Goal: Task Accomplishment & Management: Use online tool/utility

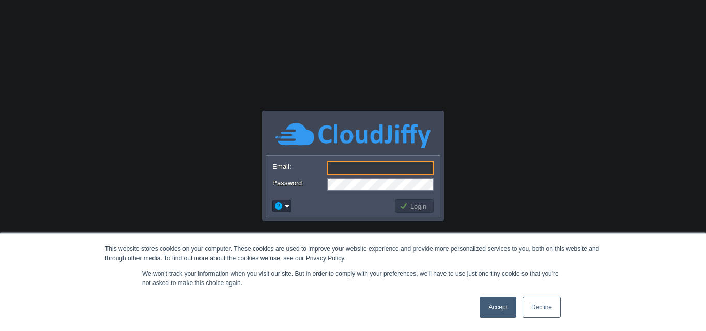
click at [535, 308] on link "Decline" at bounding box center [541, 307] width 38 height 21
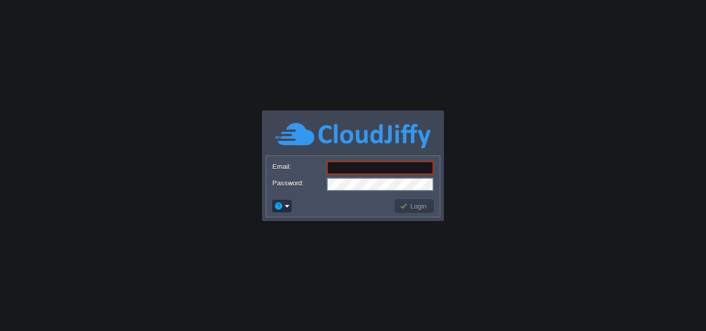
click at [341, 170] on input "Email:" at bounding box center [380, 167] width 107 height 13
type input "[DOMAIN_NAME][EMAIL_ADDRESS][DOMAIN_NAME]"
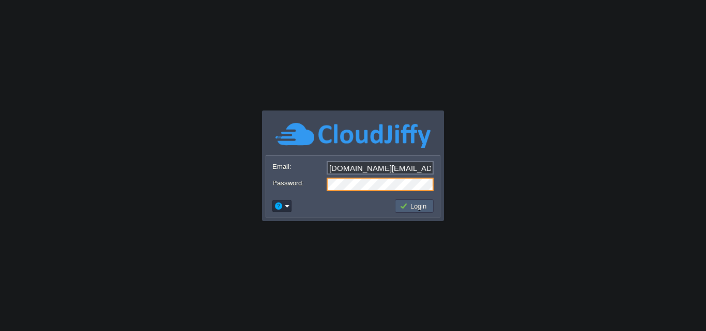
click at [416, 206] on button "Login" at bounding box center [414, 206] width 30 height 9
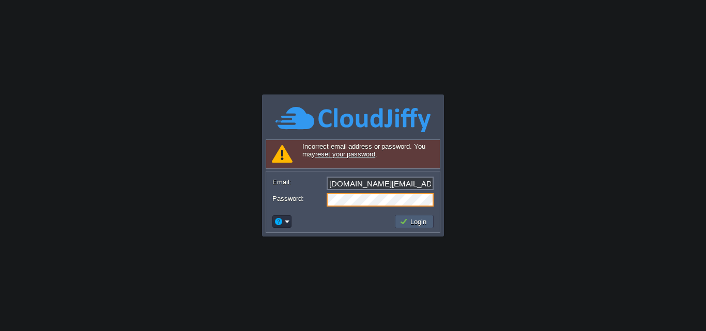
click at [413, 222] on button "Login" at bounding box center [414, 221] width 30 height 9
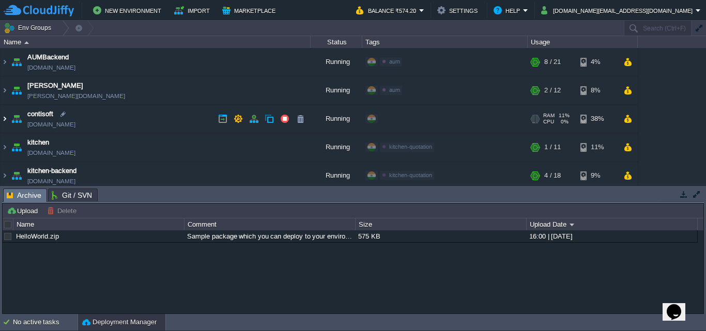
click at [5, 119] on img at bounding box center [5, 119] width 8 height 28
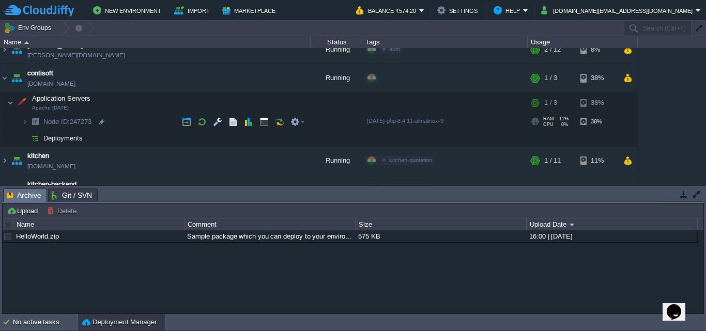
scroll to position [52, 0]
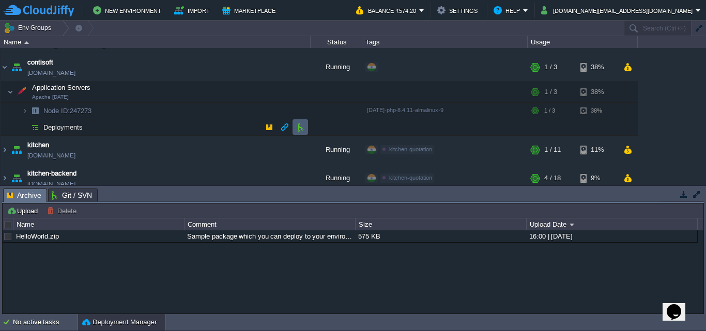
click at [295, 129] on td at bounding box center [300, 127] width 16 height 16
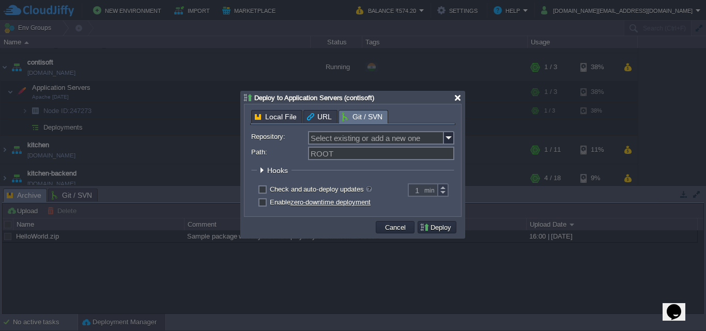
click at [454, 97] on div at bounding box center [458, 98] width 8 height 8
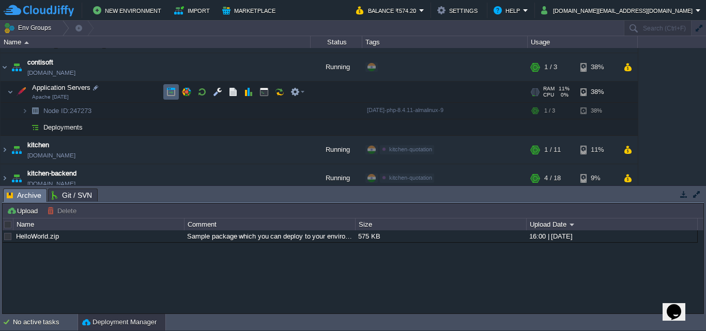
click at [169, 87] on td at bounding box center [171, 92] width 16 height 16
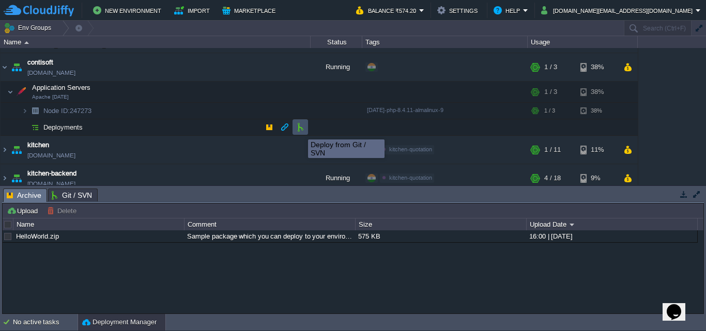
click at [300, 130] on button "button" at bounding box center [300, 126] width 9 height 9
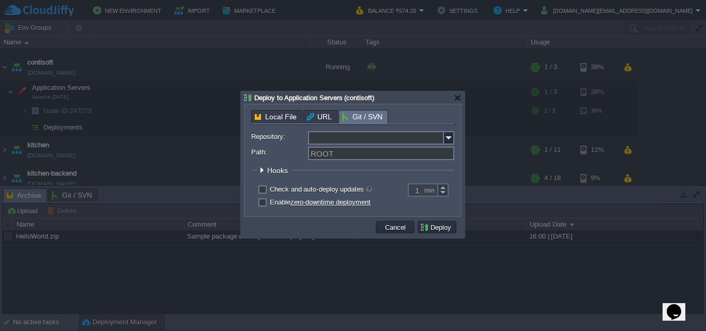
click at [366, 134] on input "Repository:" at bounding box center [376, 137] width 136 height 13
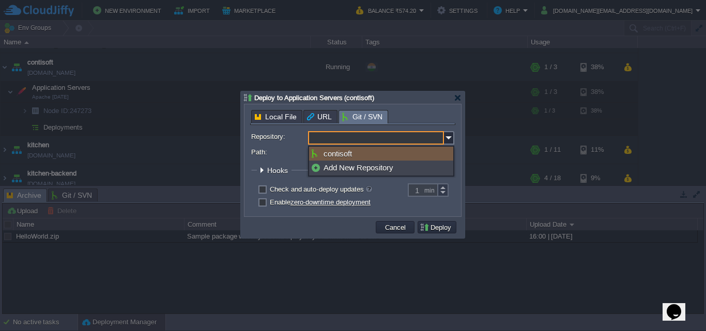
click at [356, 153] on div "contisoft" at bounding box center [381, 154] width 144 height 14
type input "contisoft"
type input "main"
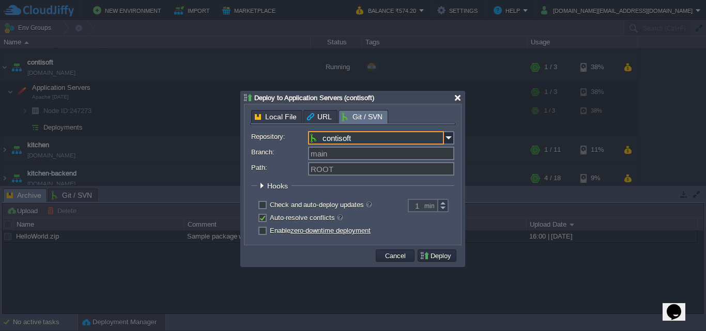
click at [454, 98] on div at bounding box center [458, 98] width 8 height 8
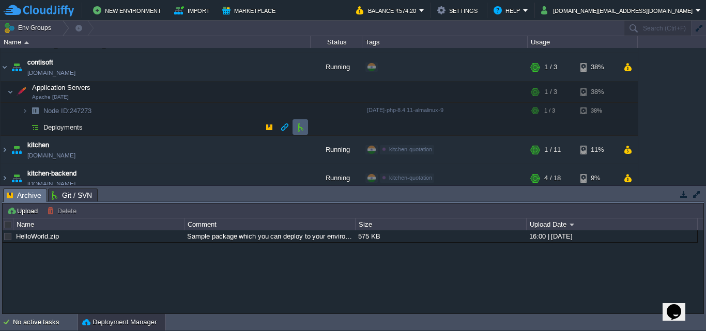
click at [302, 129] on button "button" at bounding box center [300, 126] width 9 height 9
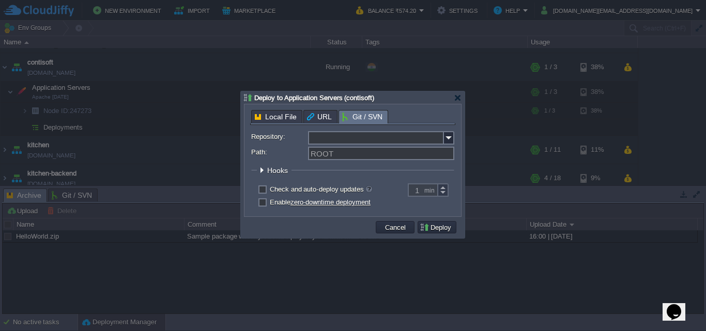
click at [342, 138] on input "Repository:" at bounding box center [376, 137] width 136 height 13
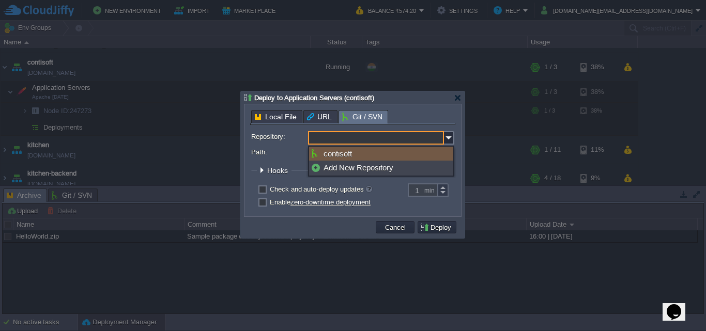
click at [391, 137] on input "Repository:" at bounding box center [376, 137] width 136 height 13
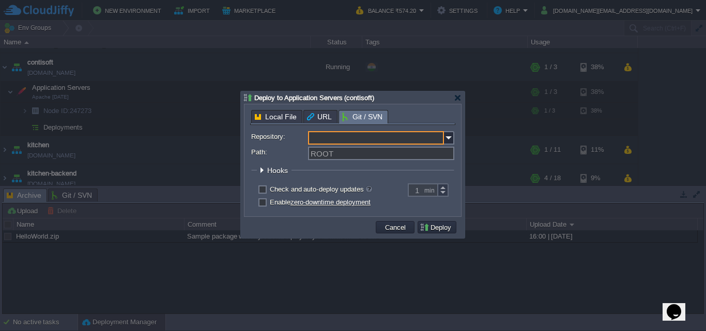
click at [393, 136] on input "Repository:" at bounding box center [376, 137] width 136 height 13
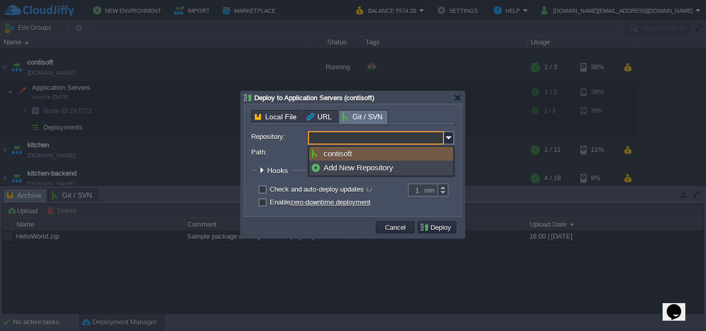
click at [393, 136] on input "Repository:" at bounding box center [376, 137] width 136 height 13
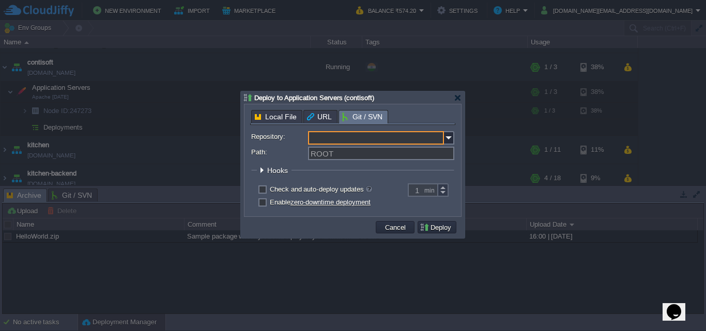
click at [393, 136] on input "Repository:" at bounding box center [376, 137] width 136 height 13
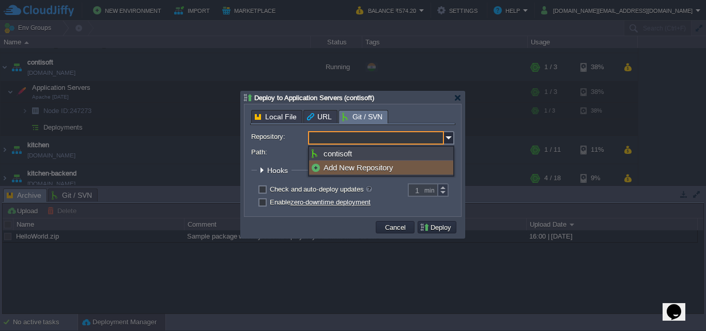
click at [381, 163] on div "Add New Repository" at bounding box center [381, 168] width 144 height 14
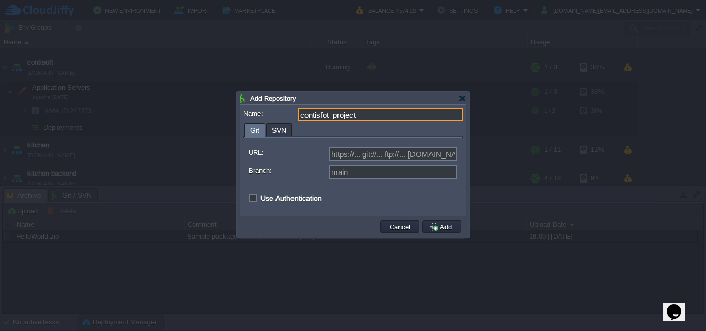
type input "contisfot_project"
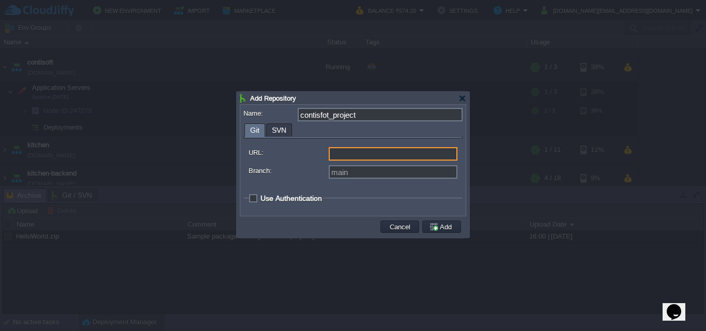
type input "Select existing or add a new one"
click at [345, 156] on input "URL:" at bounding box center [393, 153] width 129 height 13
type input "https://... git://... ftp://... [DOMAIN_NAME]:repo..."
click at [381, 157] on input "URL:" at bounding box center [393, 153] width 129 height 13
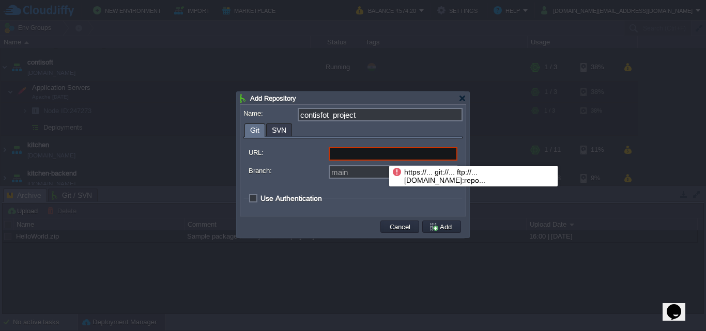
paste input "[URL][DOMAIN_NAME]"
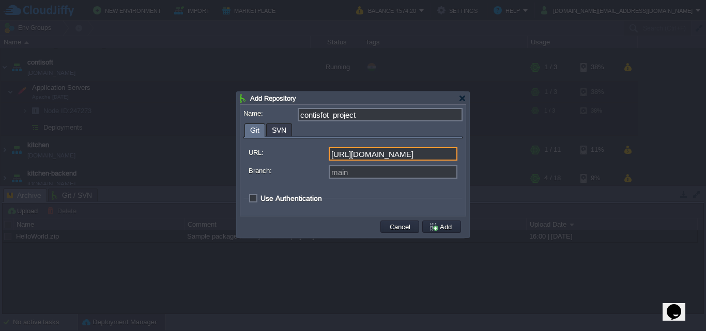
type input "[URL][DOMAIN_NAME]"
click at [260, 197] on span "Use Authentication" at bounding box center [290, 198] width 61 height 8
checkbox input "true"
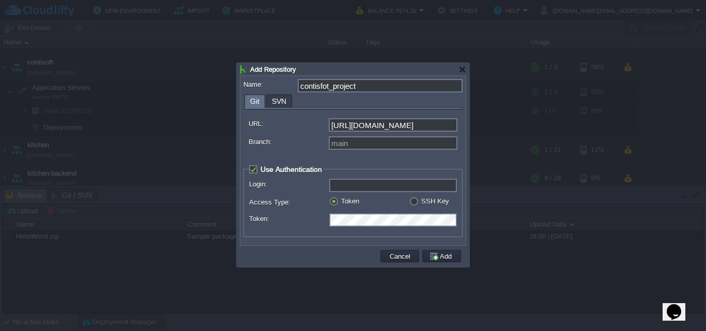
click at [351, 190] on input "Login:" at bounding box center [393, 185] width 128 height 13
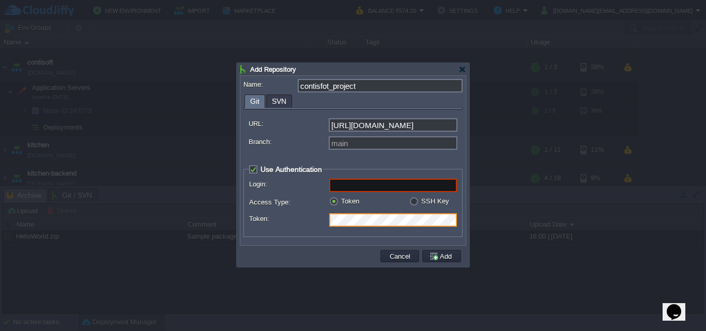
click at [351, 187] on input "Login:" at bounding box center [393, 185] width 128 height 13
click at [421, 203] on label "SSH Key" at bounding box center [435, 201] width 28 height 8
click at [410, 203] on input "radio" at bounding box center [412, 202] width 7 height 7
radio input "true"
type input "git"
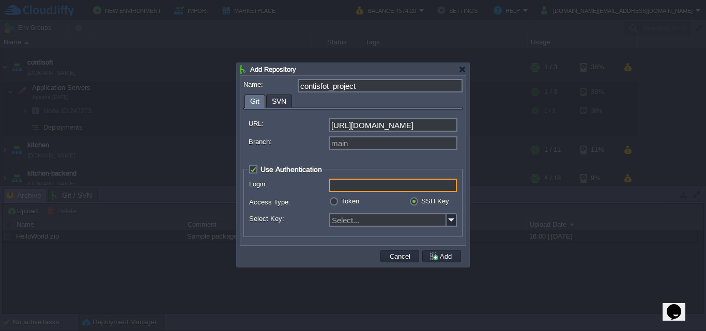
click at [371, 189] on input "Login:" at bounding box center [393, 185] width 128 height 13
type input "git"
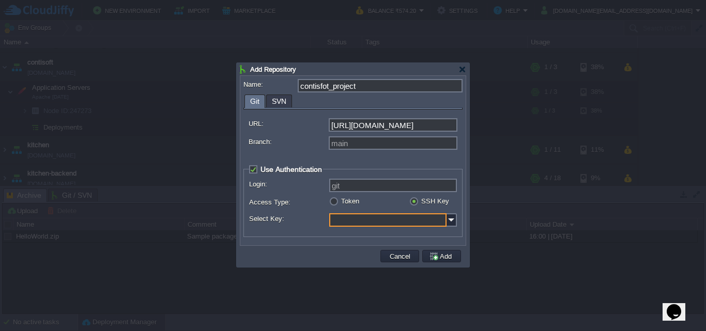
click at [360, 219] on input "Select Key:" at bounding box center [387, 219] width 117 height 13
type input "Select..."
click at [341, 202] on label "Token" at bounding box center [350, 201] width 18 height 8
click at [335, 202] on input "radio" at bounding box center [332, 202] width 7 height 7
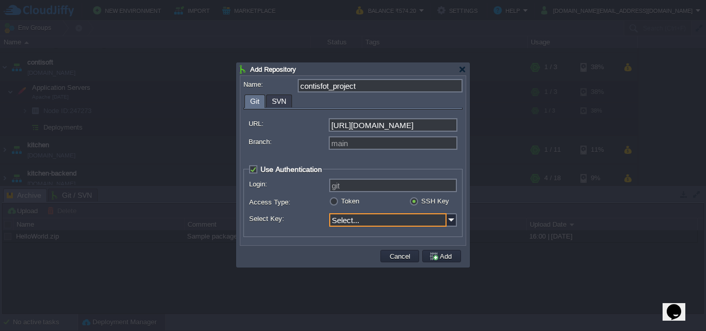
radio input "true"
click at [461, 67] on div at bounding box center [462, 70] width 8 height 8
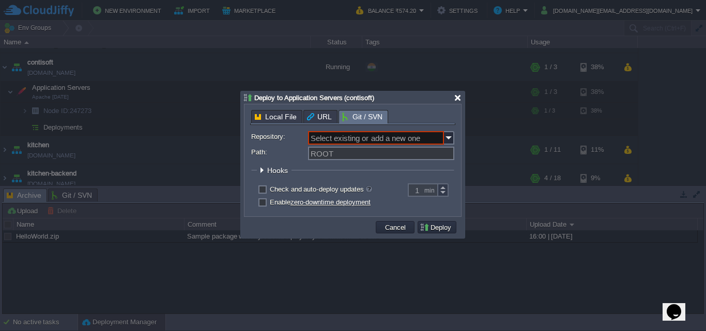
click at [460, 97] on div at bounding box center [458, 98] width 8 height 8
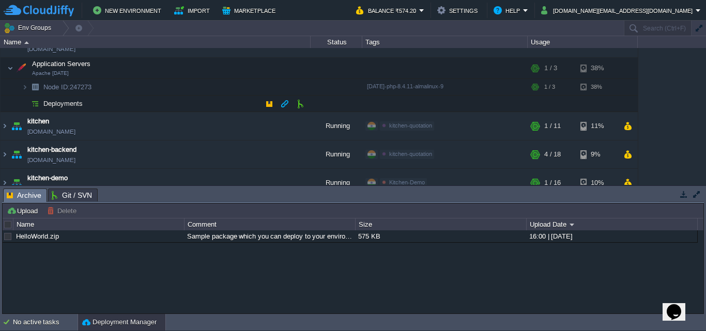
scroll to position [52, 0]
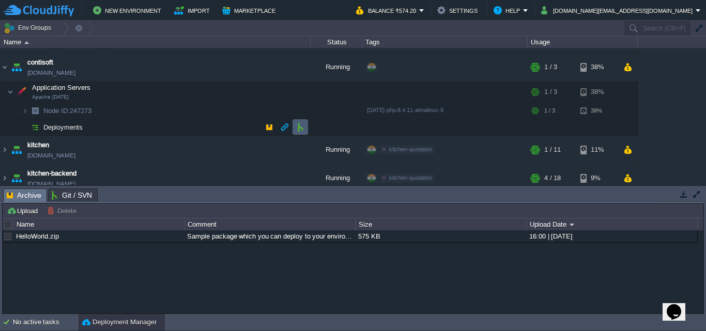
click at [296, 128] on button "button" at bounding box center [300, 126] width 9 height 9
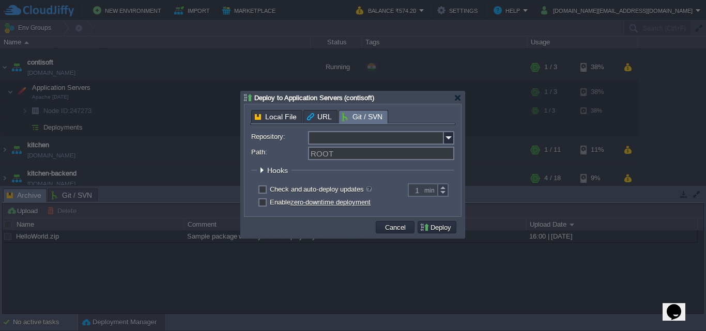
click at [335, 136] on input "Repository:" at bounding box center [376, 137] width 136 height 13
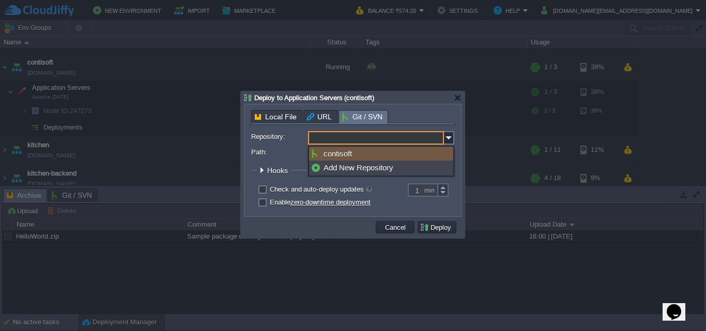
click at [338, 151] on div "contisoft" at bounding box center [381, 154] width 144 height 14
type input "contisoft"
type input "main"
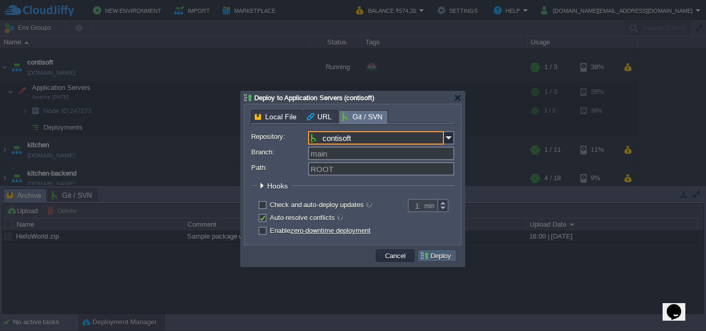
click at [427, 256] on button "Deploy" at bounding box center [437, 255] width 35 height 9
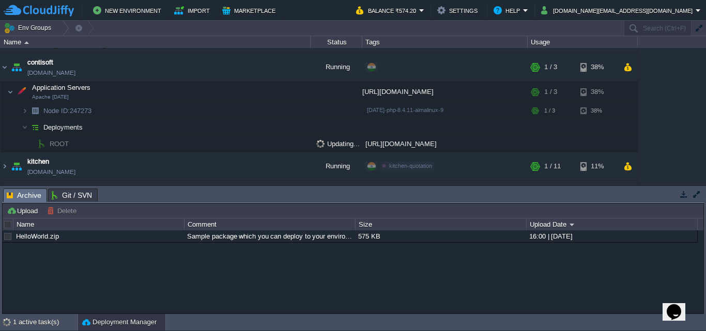
click at [669, 304] on div "Opens Chat This icon Opens the chat window." at bounding box center [673, 312] width 17 height 17
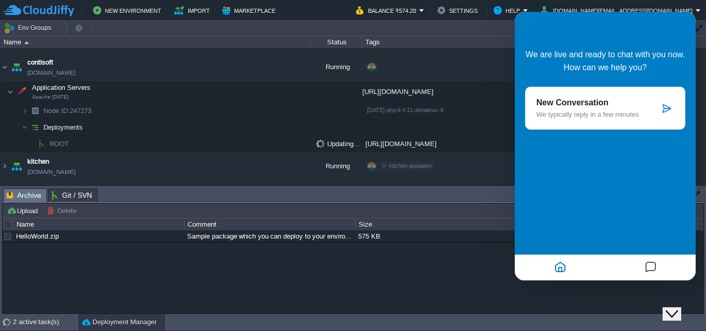
click at [672, 307] on button "Close Chat This icon closes the chat window." at bounding box center [671, 313] width 19 height 13
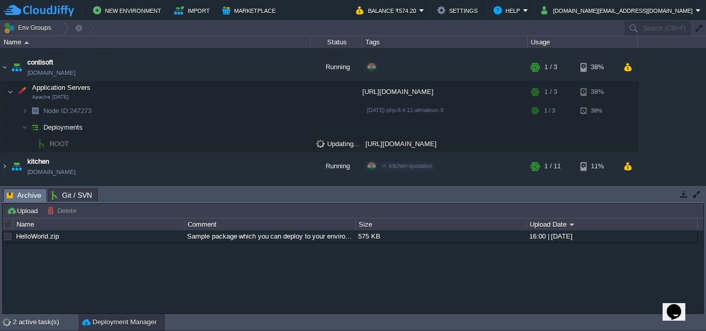
click at [675, 304] on icon "Chat widget" at bounding box center [674, 312] width 14 height 16
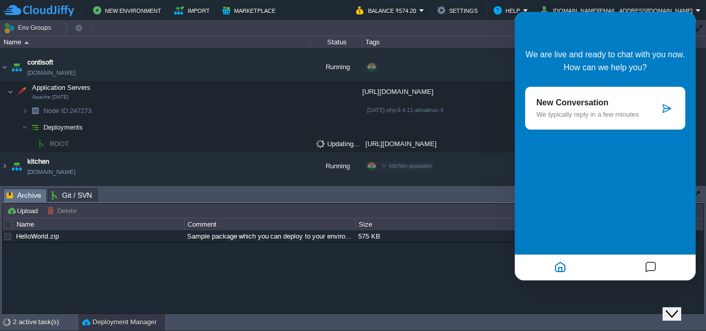
click at [656, 268] on icon "Messages" at bounding box center [650, 268] width 12 height 20
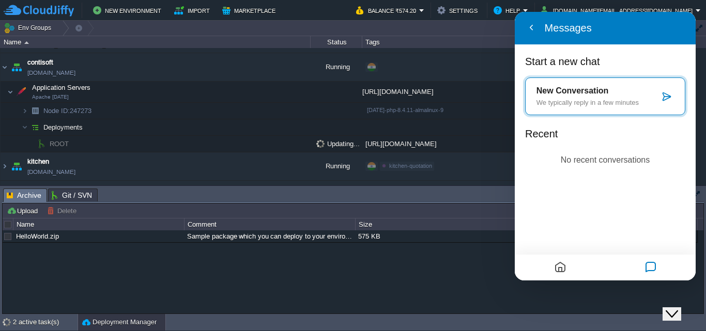
click at [552, 135] on p "Recent" at bounding box center [605, 137] width 160 height 18
click at [556, 267] on icon "Home" at bounding box center [560, 268] width 12 height 20
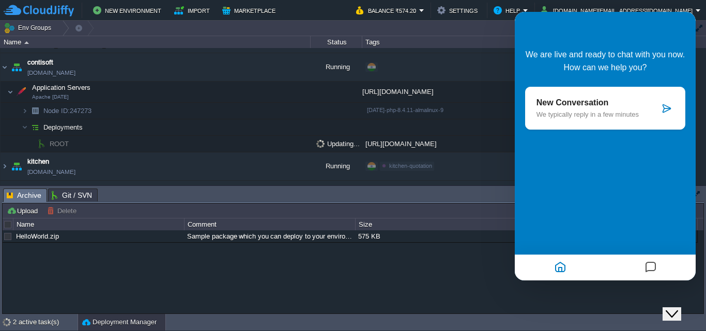
click at [477, 271] on div "HelloWorld.zip Sample package which you can deploy to your environment. Feel fr…" at bounding box center [353, 271] width 701 height 83
click at [678, 310] on icon "Close Chat This icon closes the chat window." at bounding box center [671, 314] width 12 height 12
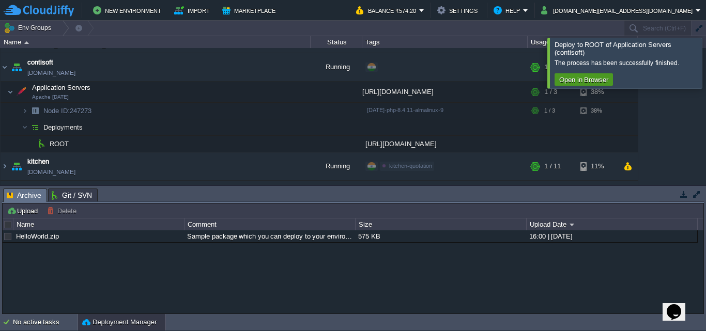
click at [597, 80] on button "Open in Browser" at bounding box center [583, 79] width 55 height 9
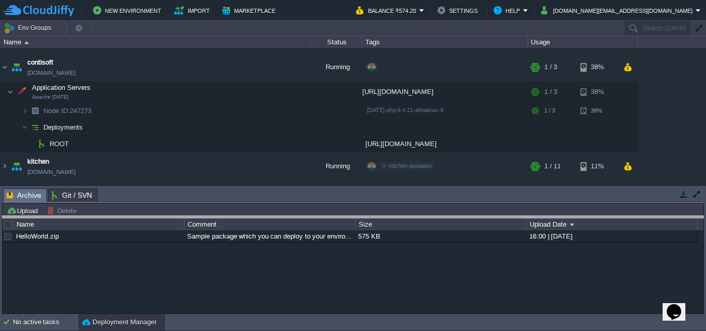
drag, startPoint x: 153, startPoint y: 190, endPoint x: 151, endPoint y: 218, distance: 27.4
click at [151, 218] on body "New Environment Import Marketplace Bonus ₹0.00 Upgrade Account Balance ₹574.20 …" at bounding box center [353, 165] width 706 height 331
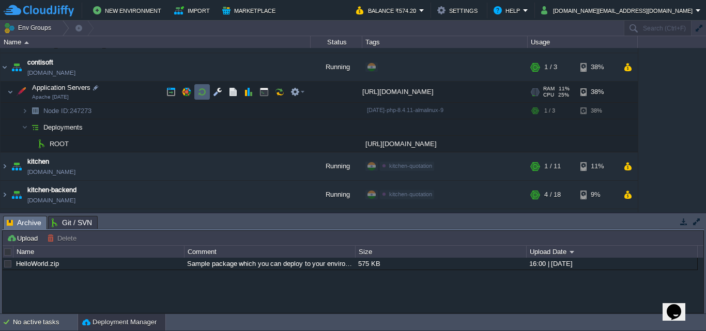
click at [197, 92] on button "button" at bounding box center [201, 91] width 9 height 9
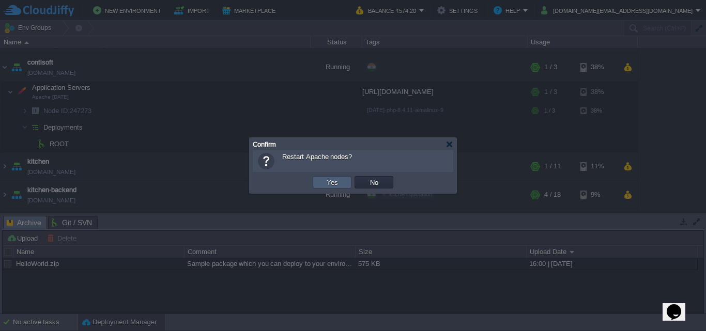
click at [331, 182] on button "Yes" at bounding box center [332, 182] width 18 height 9
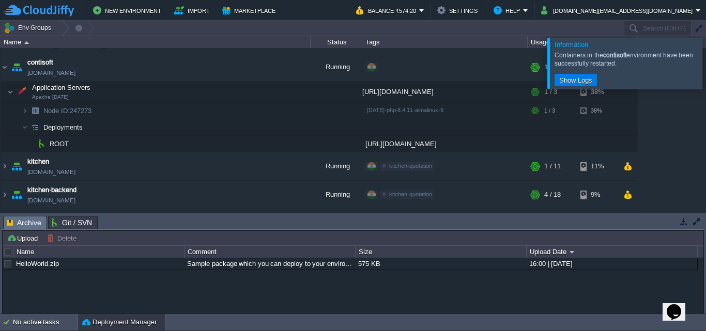
click at [705, 66] on div at bounding box center [718, 63] width 0 height 51
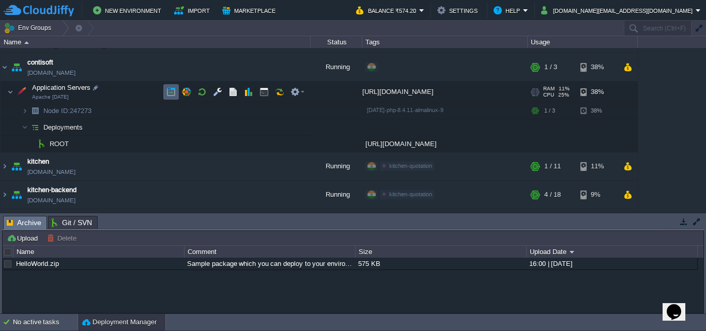
click at [166, 92] on button "button" at bounding box center [170, 91] width 9 height 9
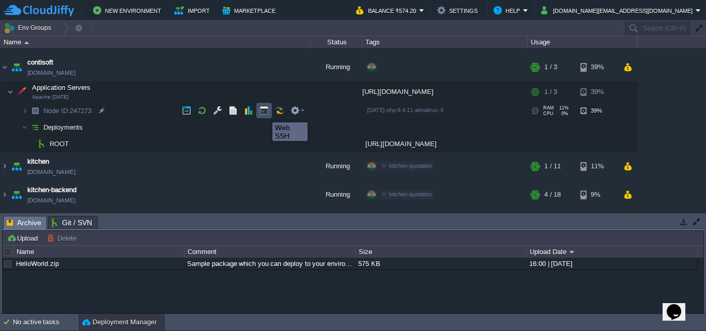
click at [265, 113] on button "button" at bounding box center [263, 110] width 9 height 9
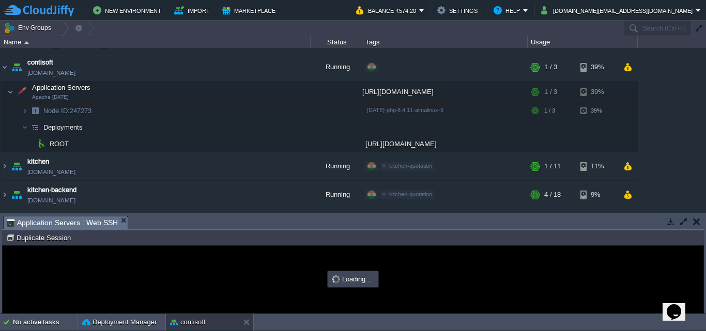
scroll to position [0, 0]
type input "#000000"
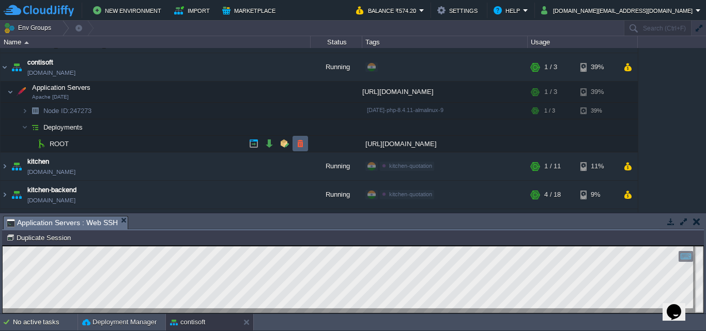
click at [301, 144] on button "button" at bounding box center [300, 143] width 9 height 9
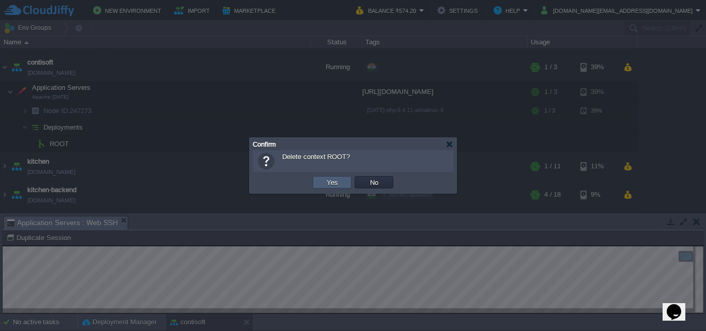
click at [332, 182] on button "Yes" at bounding box center [332, 182] width 18 height 9
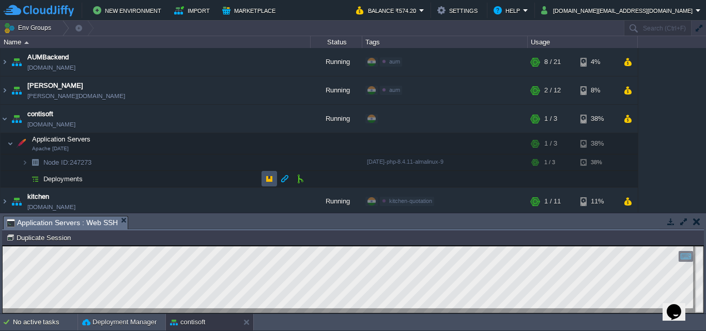
click at [273, 182] on button "button" at bounding box center [269, 178] width 9 height 9
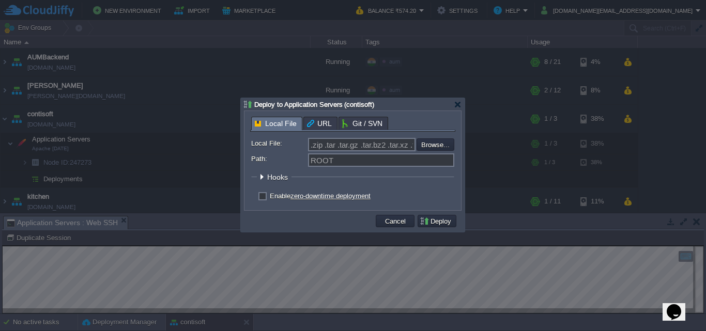
click at [336, 148] on input ".zip .tar .tar.gz .tar.bz2 .tar.xz .tar.lzma .tar.Z .tgz .tbz .taz .tlz .txz .g…" at bounding box center [361, 144] width 107 height 13
click at [425, 145] on input "file" at bounding box center [388, 144] width 131 height 12
type input "C:\fakepath\[DATE].zip"
type input "[DATE].zip"
click at [423, 221] on button "Deploy" at bounding box center [437, 220] width 35 height 9
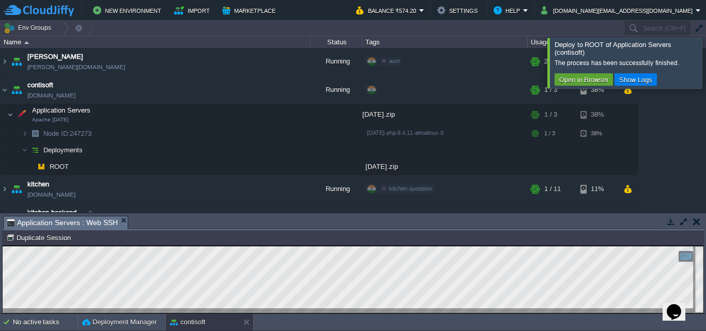
scroll to position [52, 0]
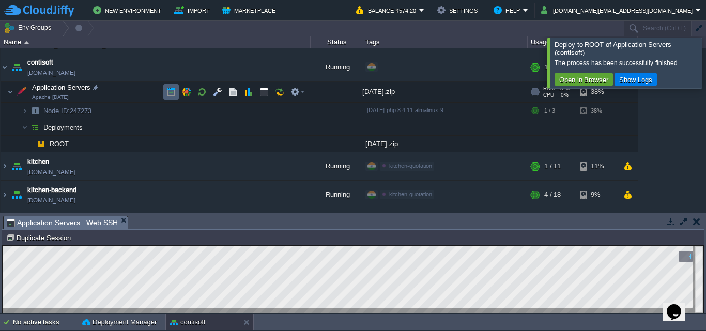
click at [168, 92] on button "button" at bounding box center [170, 91] width 9 height 9
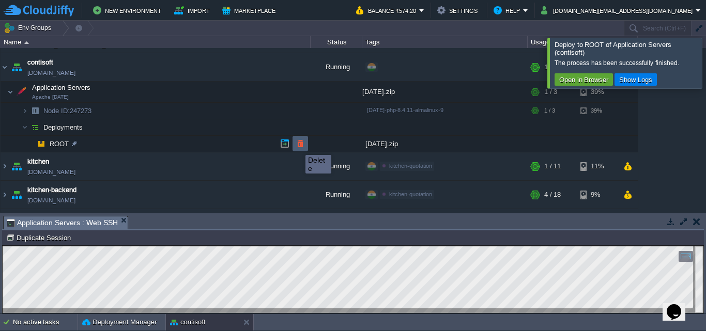
click at [298, 146] on button "button" at bounding box center [300, 143] width 9 height 9
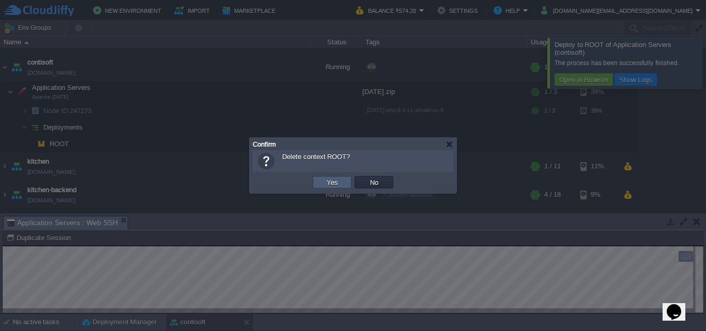
click at [326, 183] on button "Yes" at bounding box center [332, 182] width 18 height 9
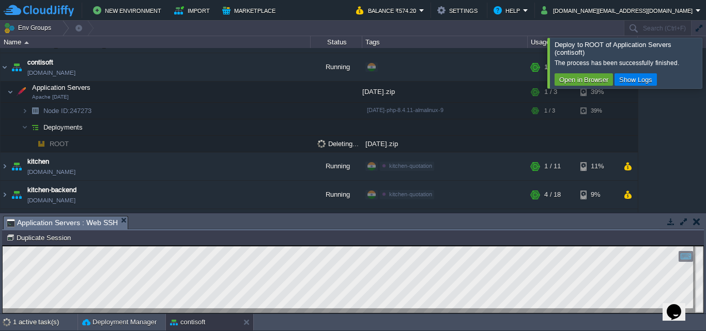
click at [705, 63] on div at bounding box center [718, 63] width 0 height 50
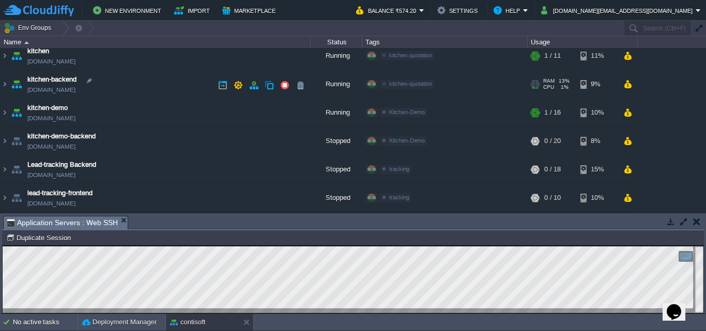
scroll to position [42, 0]
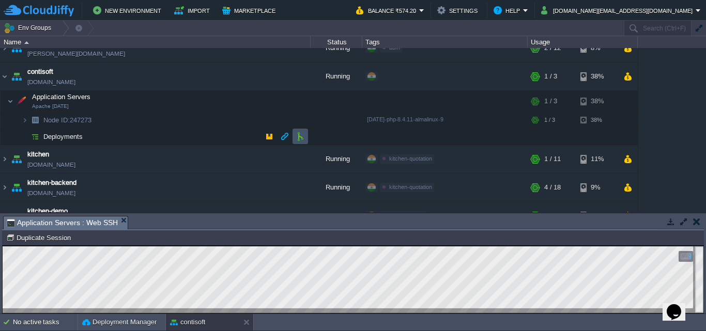
click at [296, 138] on button "button" at bounding box center [300, 136] width 9 height 9
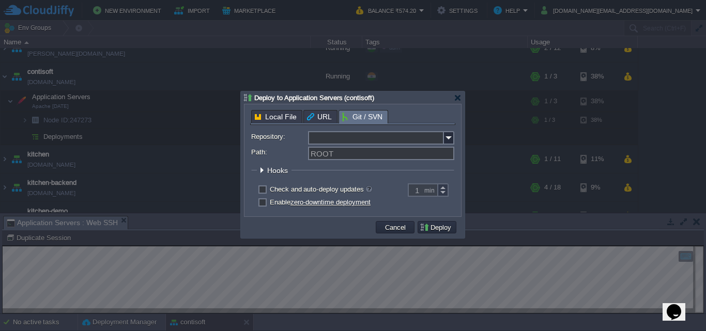
click at [354, 137] on input "Repository:" at bounding box center [376, 137] width 136 height 13
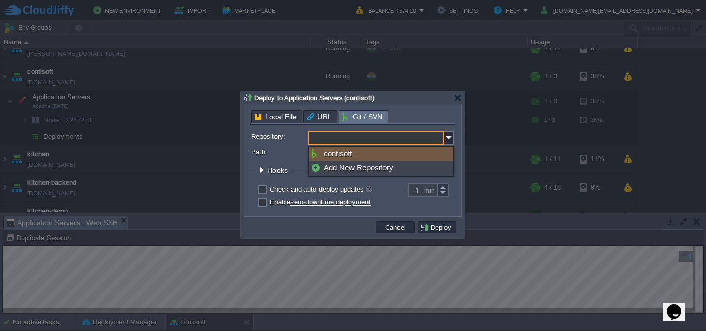
click at [354, 153] on div "contisoft" at bounding box center [381, 154] width 144 height 14
type input "contisoft"
type input "main"
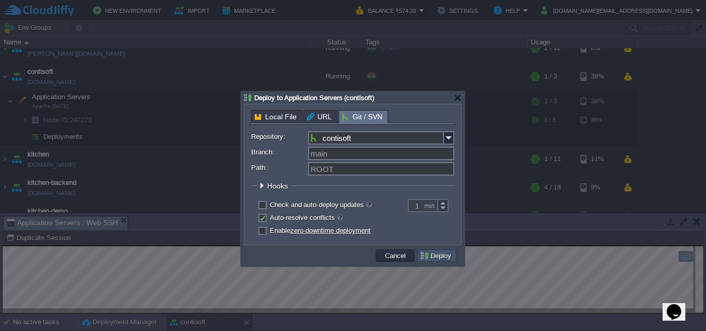
click at [431, 256] on button "Deploy" at bounding box center [437, 255] width 35 height 9
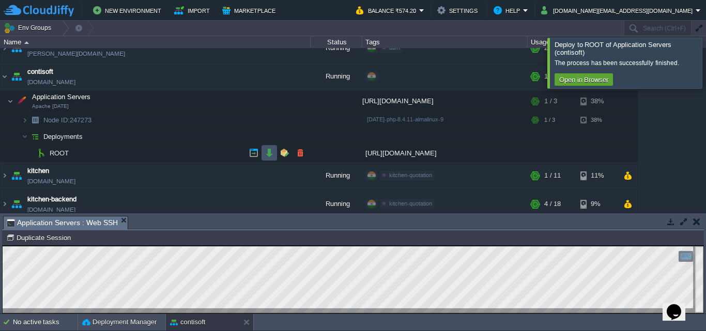
click at [268, 156] on button "button" at bounding box center [269, 152] width 9 height 9
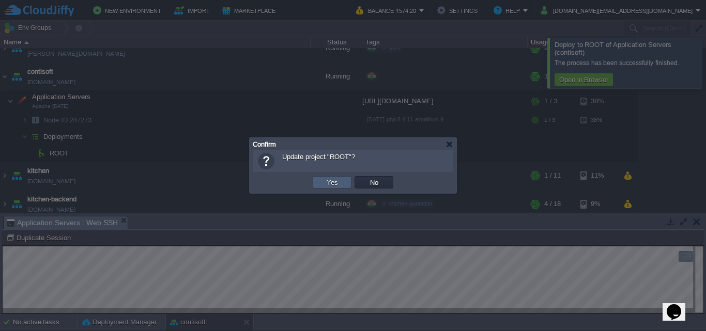
click at [328, 182] on button "Yes" at bounding box center [332, 182] width 18 height 9
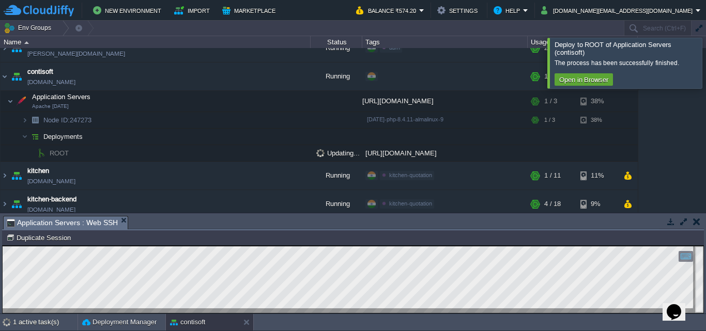
click at [705, 60] on div at bounding box center [718, 63] width 0 height 50
click at [251, 149] on button "button" at bounding box center [253, 152] width 9 height 9
click at [705, 57] on div at bounding box center [718, 63] width 0 height 50
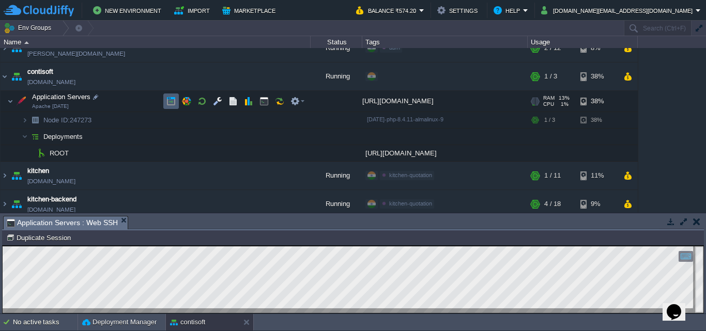
click at [167, 105] on button "button" at bounding box center [170, 101] width 9 height 9
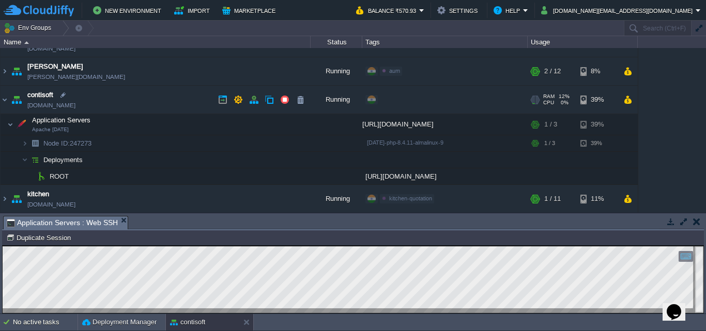
scroll to position [0, 0]
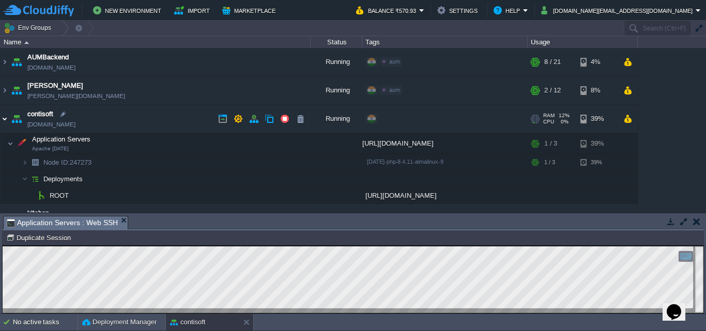
click at [2, 119] on img at bounding box center [5, 119] width 8 height 28
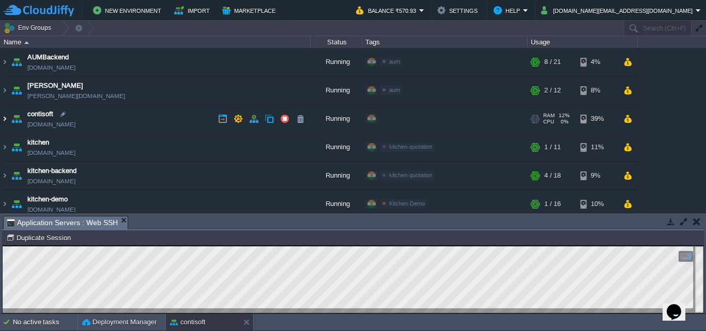
click at [5, 120] on img at bounding box center [5, 119] width 8 height 28
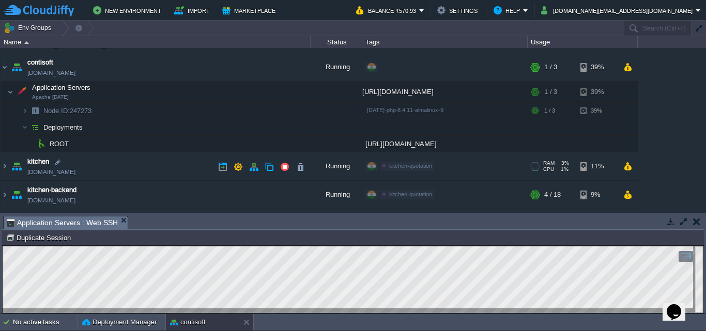
scroll to position [52, 0]
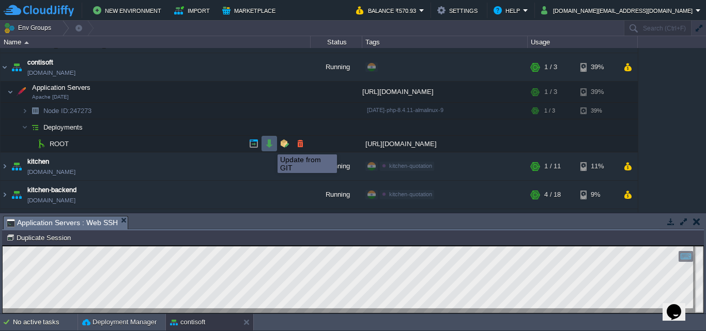
click at [270, 145] on button "button" at bounding box center [269, 143] width 9 height 9
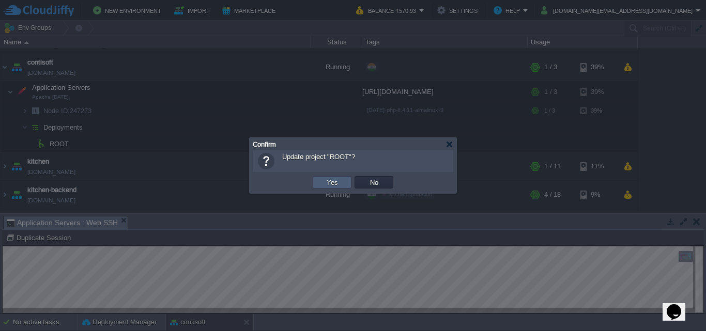
click at [321, 179] on td "Yes" at bounding box center [332, 182] width 39 height 12
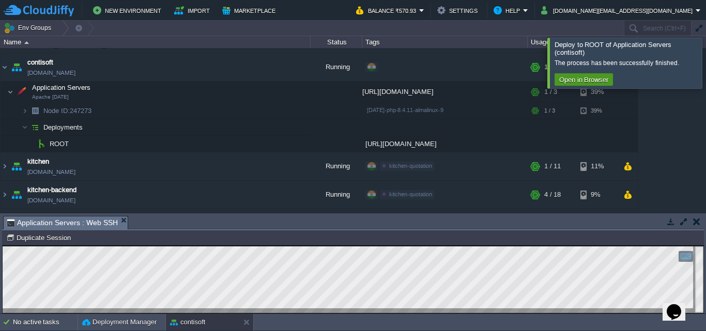
click at [593, 77] on button "Open in Browser" at bounding box center [583, 79] width 55 height 9
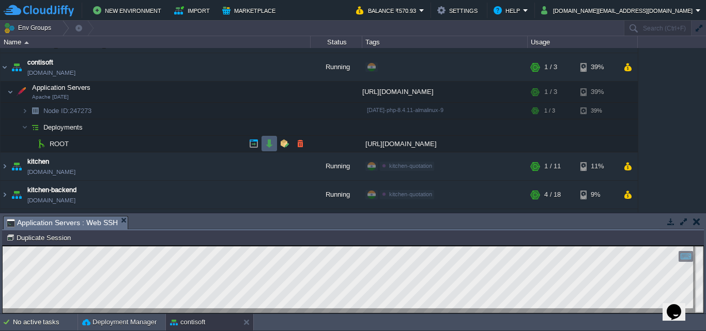
click at [268, 140] on button "button" at bounding box center [269, 143] width 9 height 9
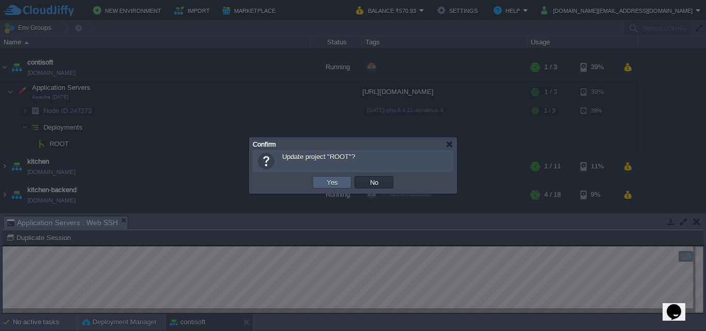
click at [326, 181] on button "Yes" at bounding box center [332, 182] width 18 height 9
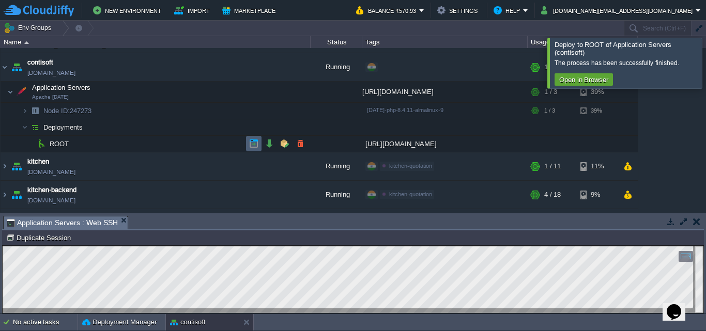
click at [252, 139] on td at bounding box center [254, 144] width 16 height 16
click at [226, 94] on td at bounding box center [233, 92] width 16 height 16
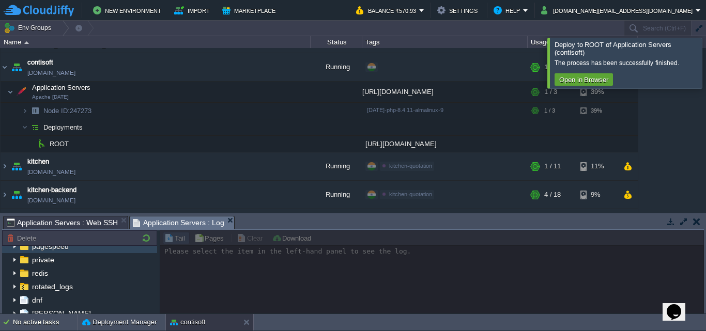
scroll to position [103, 0]
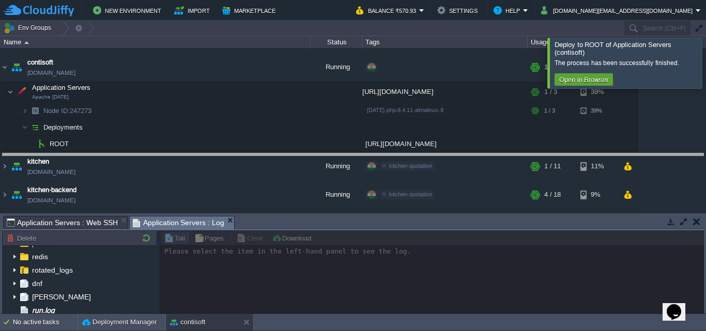
drag, startPoint x: 278, startPoint y: 225, endPoint x: 270, endPoint y: 163, distance: 63.1
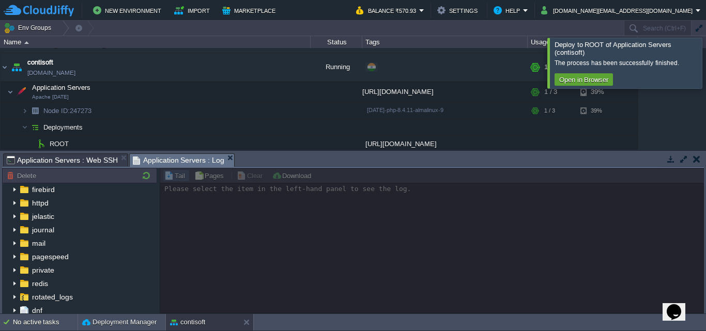
scroll to position [0, 0]
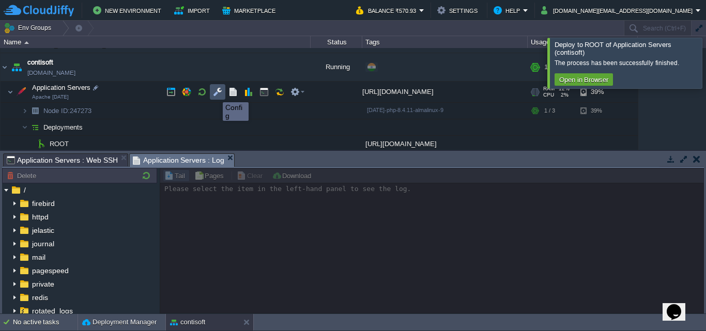
click at [215, 93] on button "button" at bounding box center [217, 91] width 9 height 9
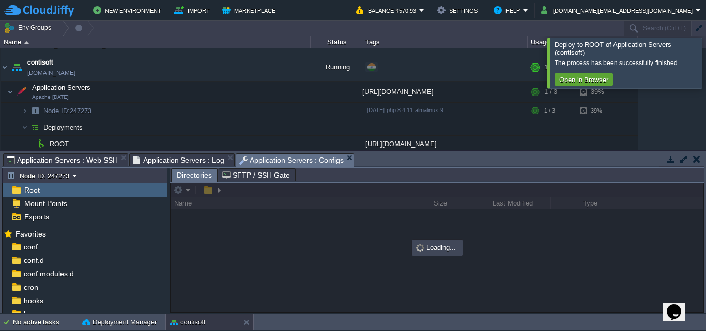
click at [35, 189] on span "Root" at bounding box center [31, 189] width 19 height 9
click at [28, 190] on span "Root" at bounding box center [31, 189] width 19 height 9
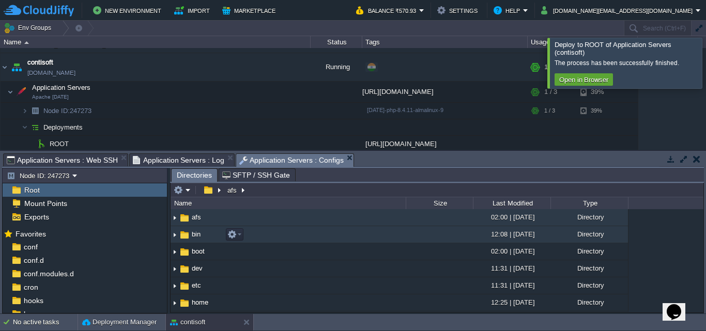
click at [198, 234] on span "bin" at bounding box center [196, 234] width 12 height 9
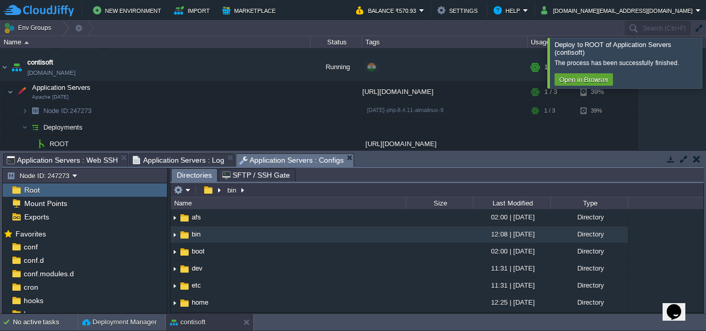
click at [695, 162] on button "button" at bounding box center [696, 158] width 7 height 9
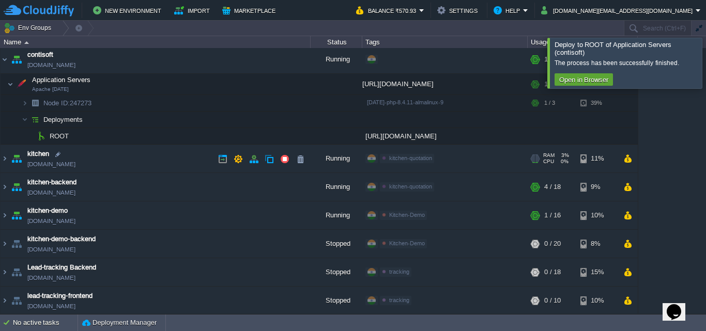
scroll to position [61, 0]
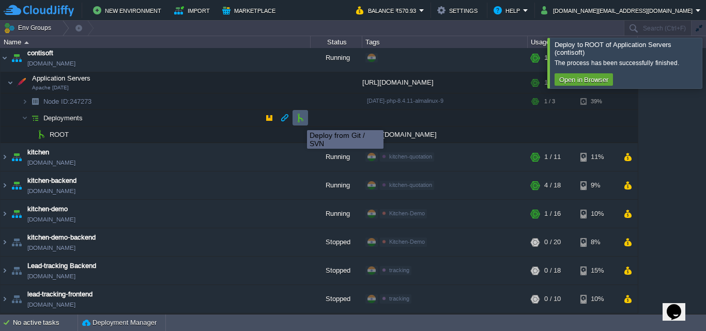
click at [299, 121] on button "button" at bounding box center [300, 117] width 9 height 9
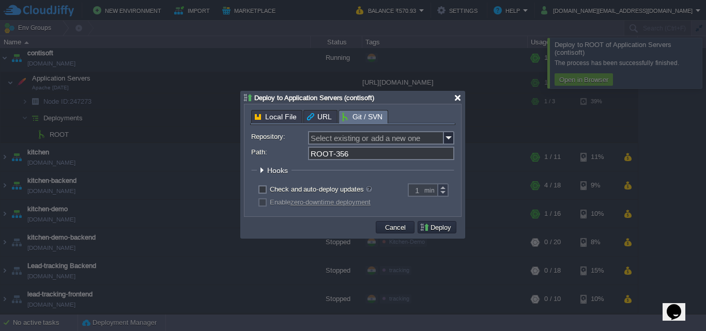
click at [460, 95] on div at bounding box center [458, 98] width 8 height 8
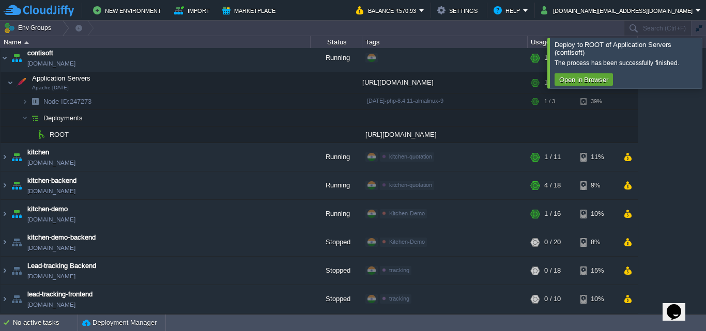
click at [705, 55] on div at bounding box center [718, 63] width 0 height 50
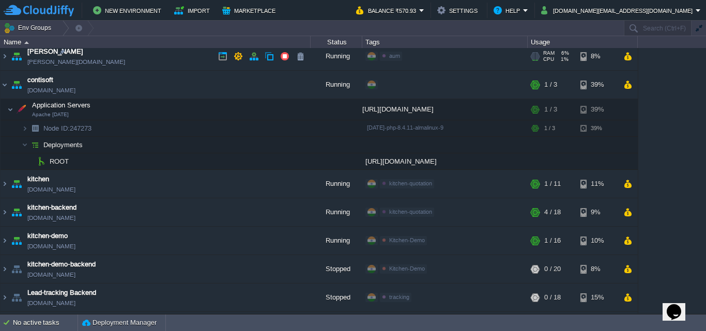
scroll to position [9, 0]
